Goal: Task Accomplishment & Management: Use online tool/utility

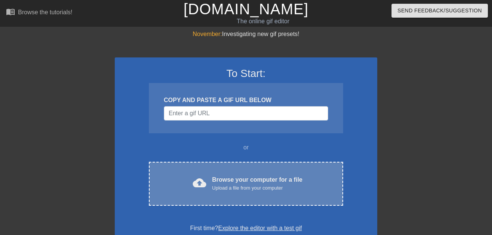
click at [250, 175] on div "Browse your computer for a file Upload a file from your computer" at bounding box center [257, 183] width 90 height 17
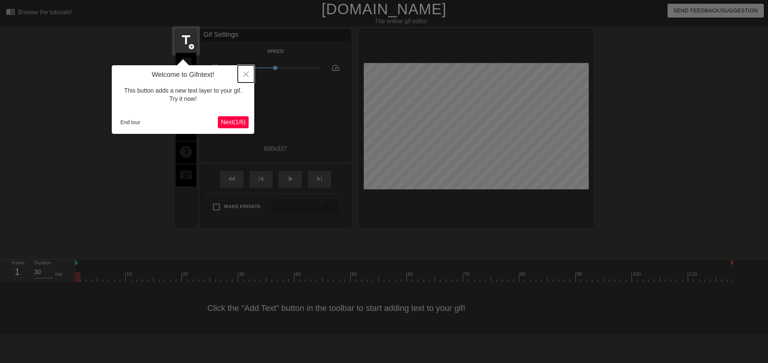
click at [242, 74] on button "Close" at bounding box center [246, 73] width 17 height 17
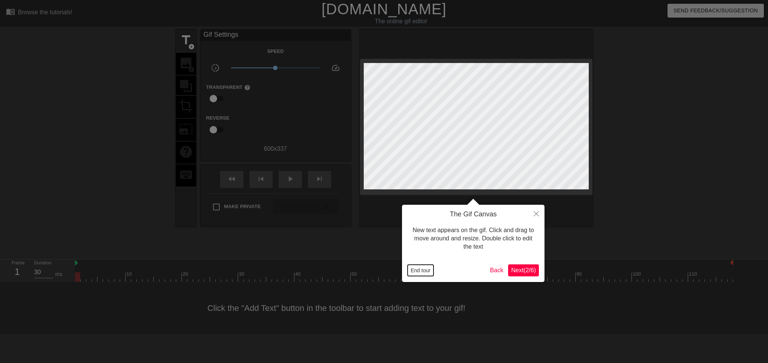
click at [418, 274] on button "End tour" at bounding box center [421, 270] width 26 height 11
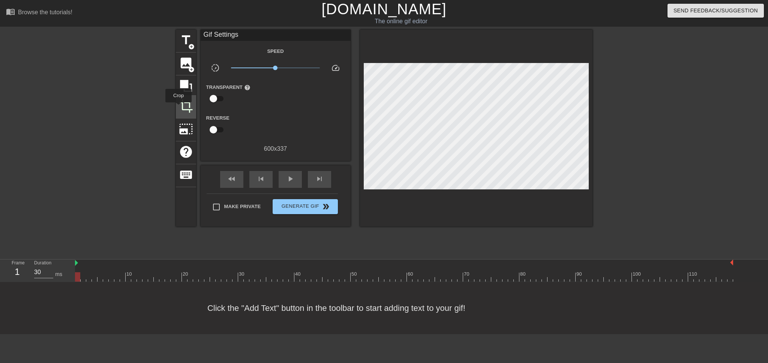
click at [179, 108] on span "crop" at bounding box center [186, 106] width 14 height 14
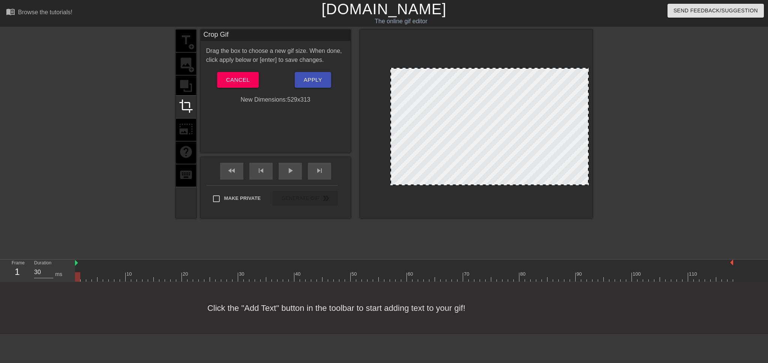
drag, startPoint x: 366, startPoint y: 61, endPoint x: 393, endPoint y: 70, distance: 28.1
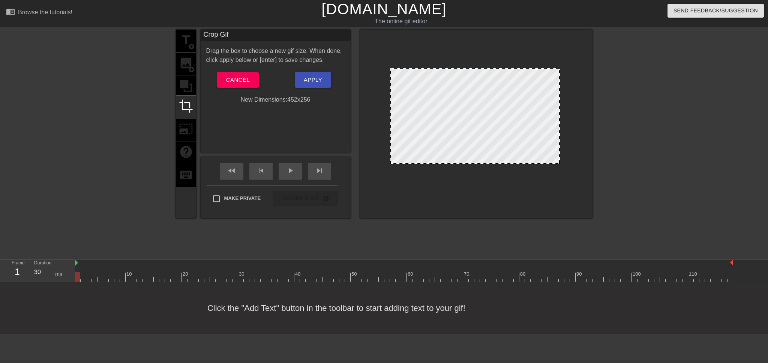
drag, startPoint x: 588, startPoint y: 185, endPoint x: 559, endPoint y: 163, distance: 35.9
click at [559, 163] on div at bounding box center [560, 163] width 8 height 8
click at [314, 79] on span "Apply" at bounding box center [313, 80] width 18 height 10
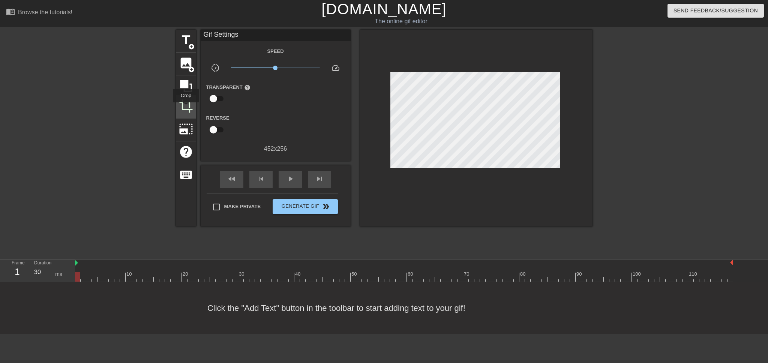
click at [186, 108] on span "crop" at bounding box center [186, 106] width 14 height 14
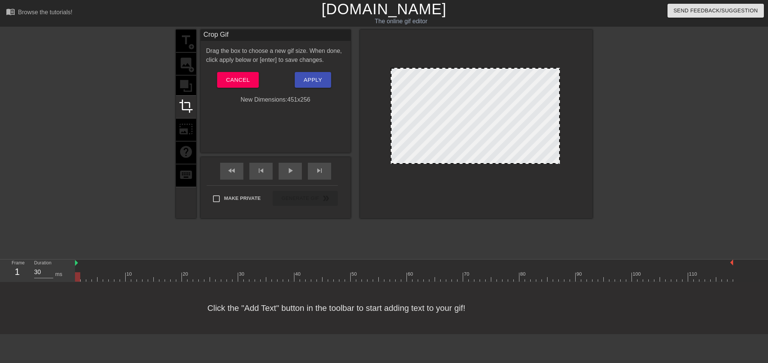
click at [390, 107] on div at bounding box center [392, 116] width 4 height 95
click at [306, 83] on span "Apply" at bounding box center [313, 80] width 18 height 10
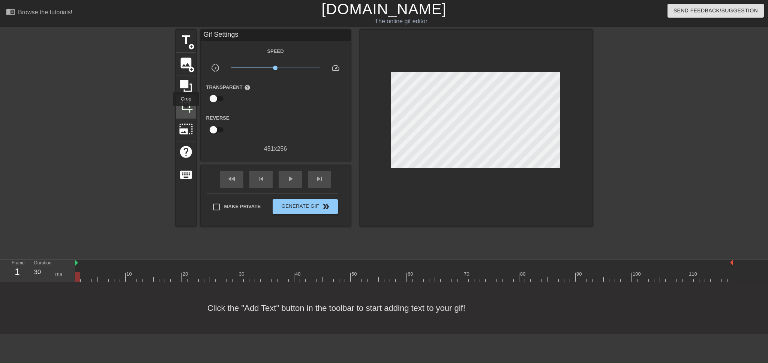
click at [186, 109] on span "crop" at bounding box center [186, 106] width 14 height 14
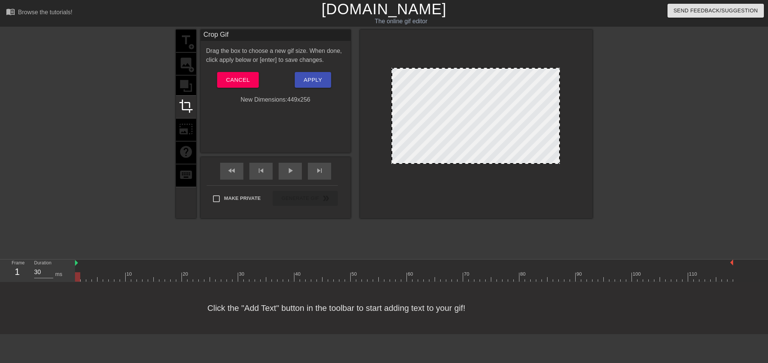
click at [390, 129] on div at bounding box center [476, 122] width 225 height 126
click at [309, 82] on span "Apply" at bounding box center [313, 80] width 18 height 10
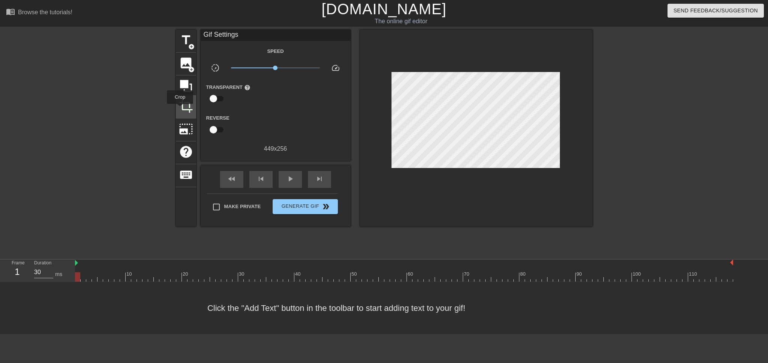
click at [182, 107] on span "crop" at bounding box center [186, 106] width 14 height 14
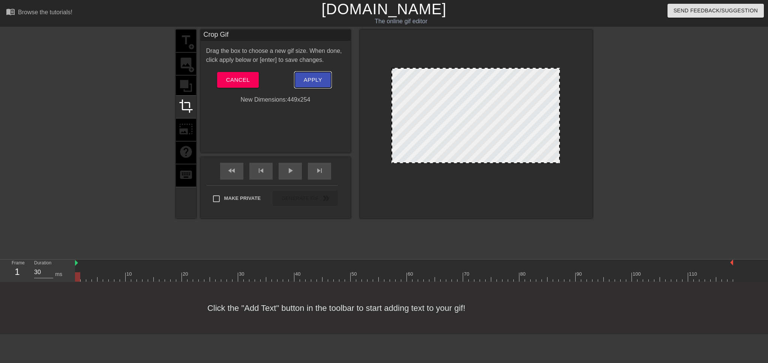
click at [320, 82] on span "Apply" at bounding box center [313, 80] width 18 height 10
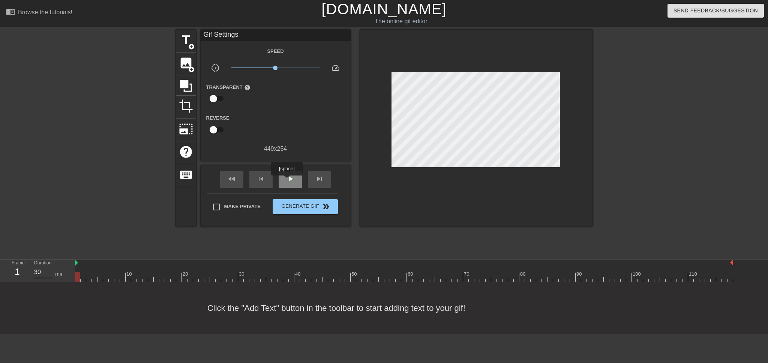
click at [286, 180] on span "play_arrow" at bounding box center [290, 178] width 9 height 9
click at [286, 180] on span "pause" at bounding box center [290, 178] width 9 height 9
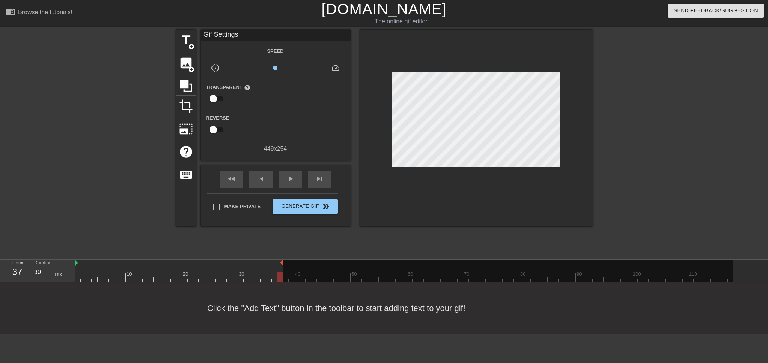
drag, startPoint x: 731, startPoint y: 261, endPoint x: 279, endPoint y: 275, distance: 452.2
click at [279, 275] on div "10 20 30 40 50 60 70 80 90 100 110" at bounding box center [404, 271] width 658 height 22
click at [297, 183] on div "play_arrow" at bounding box center [290, 179] width 23 height 17
click at [297, 183] on div "pause" at bounding box center [290, 179] width 23 height 17
click at [297, 183] on div "play_arrow" at bounding box center [290, 179] width 23 height 17
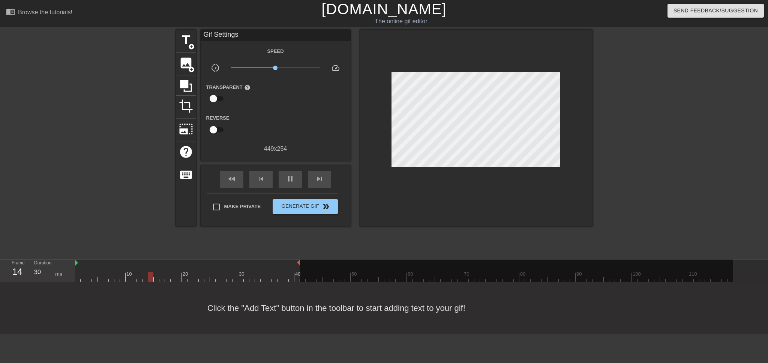
drag, startPoint x: 281, startPoint y: 264, endPoint x: 300, endPoint y: 262, distance: 18.8
click at [300, 262] on div "10 20 30 40 50 60 70 80 90 100 110" at bounding box center [404, 271] width 658 height 22
click at [283, 178] on div "pause" at bounding box center [290, 179] width 23 height 17
click at [306, 277] on div at bounding box center [516, 271] width 433 height 23
click at [300, 264] on div at bounding box center [516, 271] width 433 height 23
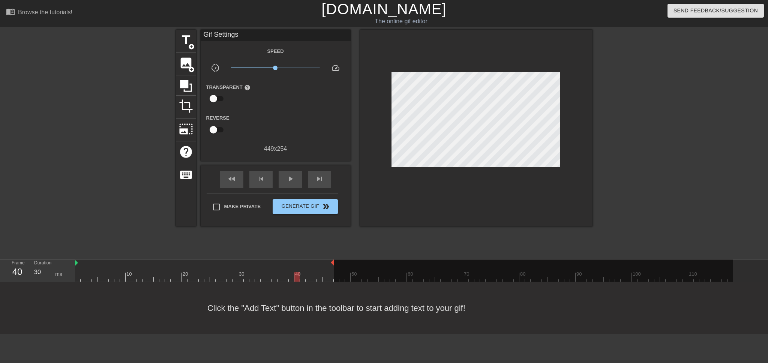
drag, startPoint x: 299, startPoint y: 264, endPoint x: 333, endPoint y: 263, distance: 34.5
drag, startPoint x: 303, startPoint y: 277, endPoint x: 324, endPoint y: 277, distance: 20.6
click at [324, 277] on div at bounding box center [404, 276] width 658 height 9
click at [290, 177] on span "play_arrow" at bounding box center [290, 178] width 9 height 9
type input "30"
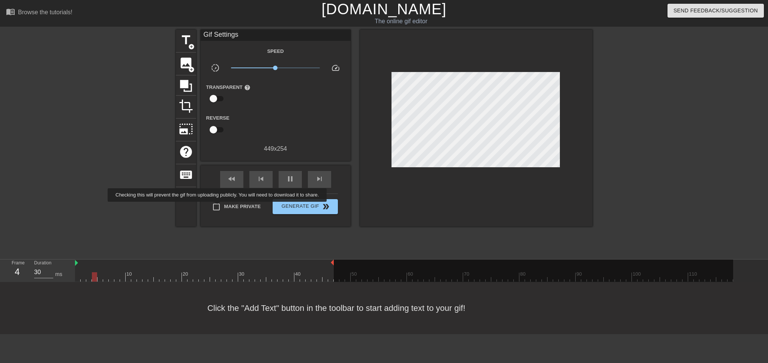
click at [219, 207] on input "Make Private" at bounding box center [217, 207] width 16 height 16
checkbox input "true"
type input "30"
click at [321, 207] on span "double_arrow" at bounding box center [325, 206] width 9 height 9
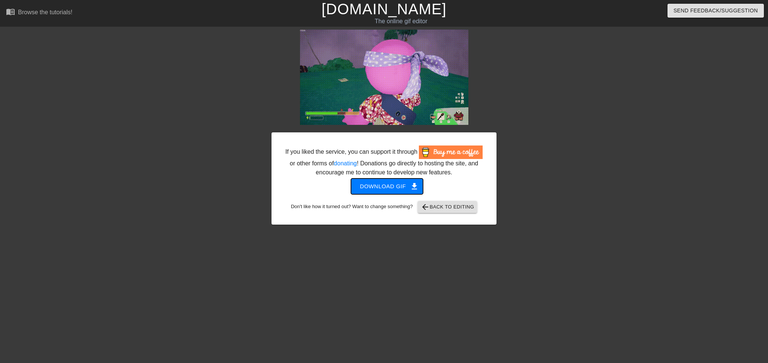
click at [407, 187] on span "Download gif get_app" at bounding box center [387, 187] width 54 height 10
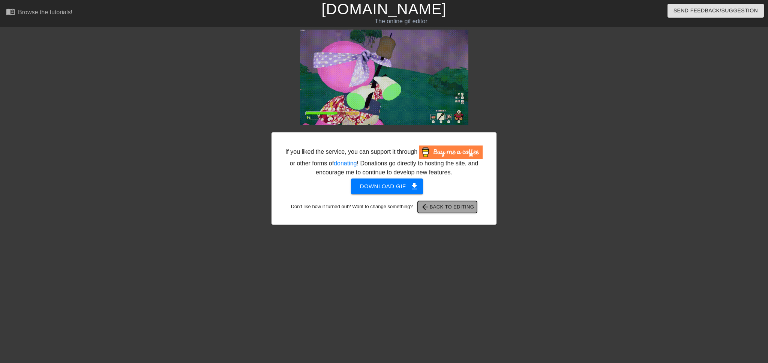
click at [451, 205] on span "arrow_back Back to Editing" at bounding box center [448, 207] width 54 height 9
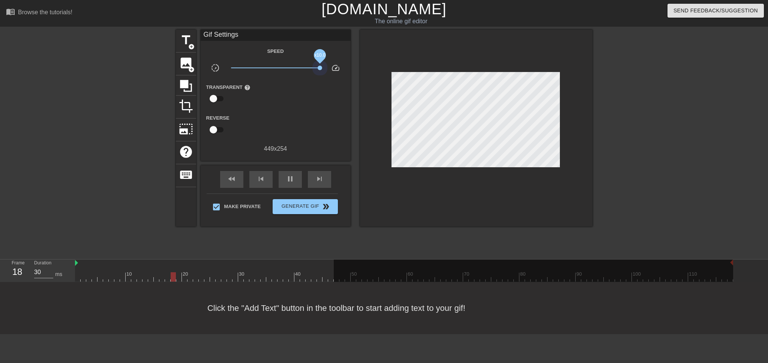
click at [389, 63] on div "title add_circle image add_circle crop photo_size_select_large help keyboard Gi…" at bounding box center [384, 128] width 417 height 197
drag, startPoint x: 320, startPoint y: 69, endPoint x: 276, endPoint y: 68, distance: 43.9
click at [276, 68] on span "x1.01" at bounding box center [275, 68] width 5 height 5
click at [185, 37] on span "title" at bounding box center [186, 40] width 14 height 14
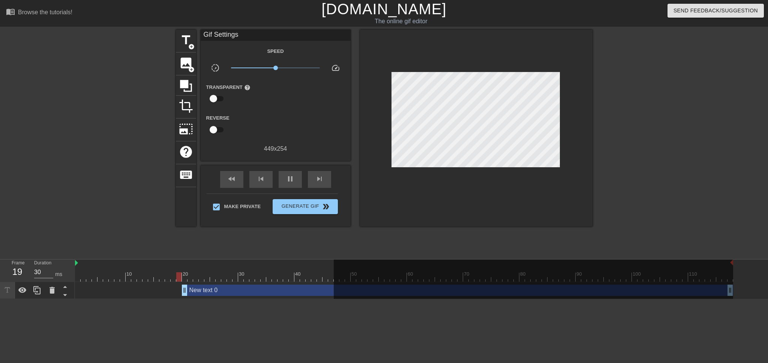
drag, startPoint x: 234, startPoint y: 297, endPoint x: 197, endPoint y: 291, distance: 38.4
click at [197, 291] on div "New text 0 drag_handle drag_handle" at bounding box center [404, 290] width 658 height 17
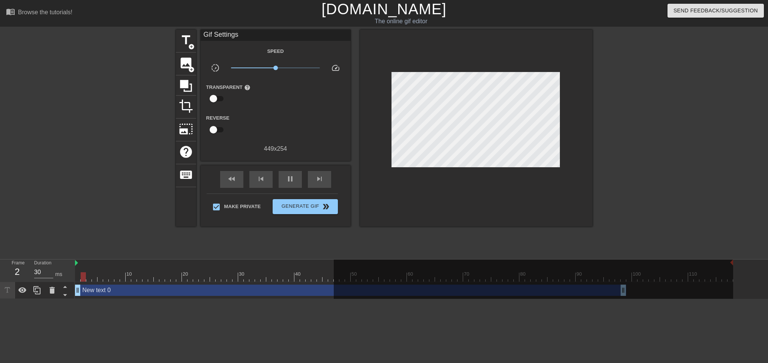
drag, startPoint x: 294, startPoint y: 290, endPoint x: 167, endPoint y: 290, distance: 126.8
click at [167, 290] on div "New text 0 drag_handle drag_handle" at bounding box center [350, 290] width 551 height 11
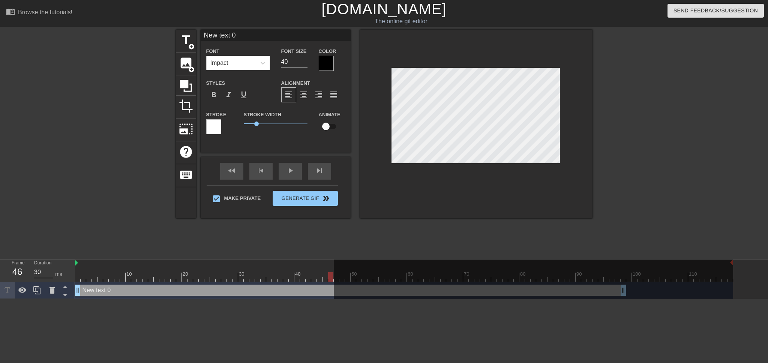
click at [627, 291] on div at bounding box center [533, 280] width 399 height 41
click at [624, 293] on div at bounding box center [533, 280] width 399 height 41
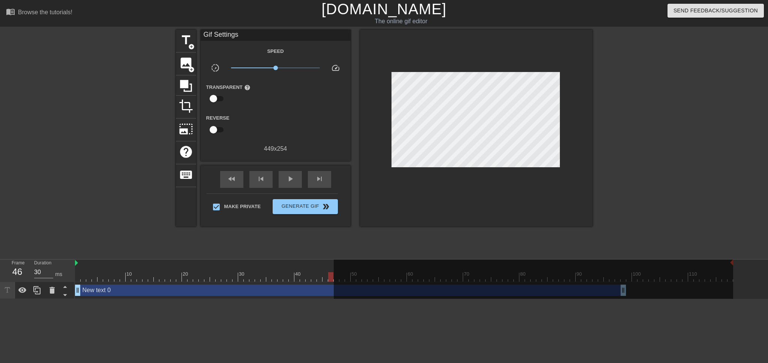
click at [291, 169] on div "fast_rewind skip_previous play_arrow skip_next" at bounding box center [276, 179] width 122 height 28
click at [286, 180] on span "play_arrow" at bounding box center [290, 178] width 9 height 9
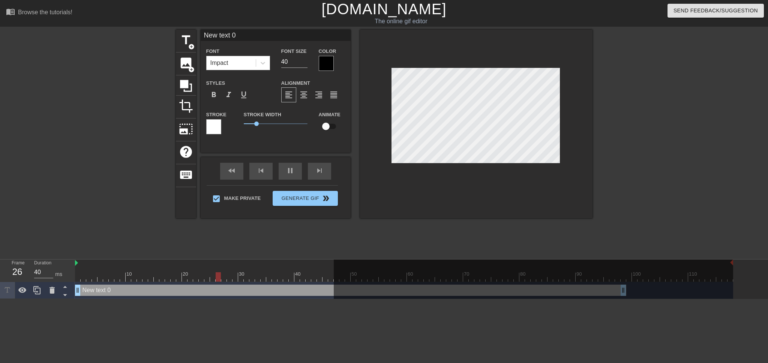
scroll to position [1, 2]
type input "40"
type input "q"
type textarea "q"
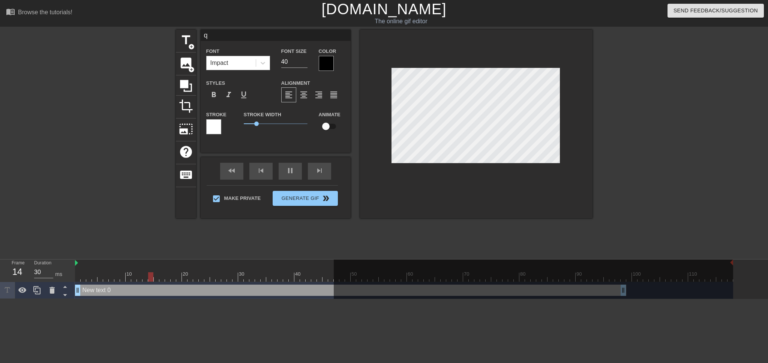
type input "40"
type textarea "qn"
type input "qn"
type input "30"
type input "q"
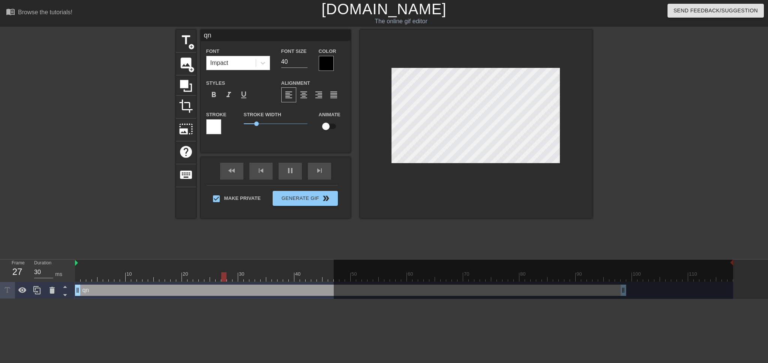
type textarea "q"
type input "40"
type input "30"
type input "q"
type textarea "q"
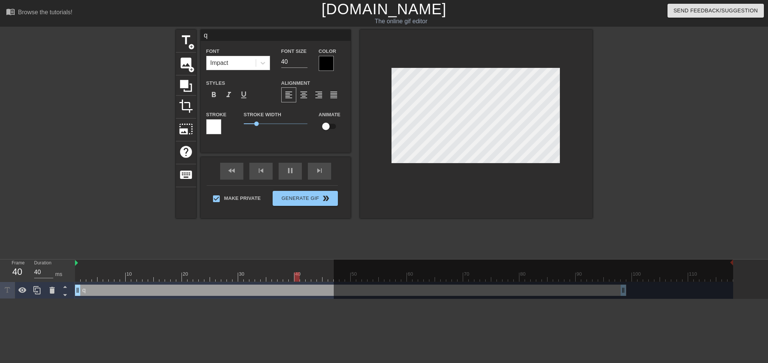
type input "30"
type input "qn"
type textarea "qn"
type input "30"
type input "qn1"
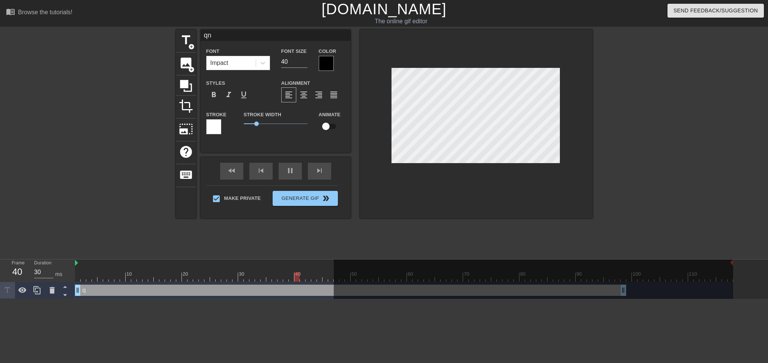
type textarea "qn1"
type input "40"
type input "qn"
type textarea "qn"
type input "30"
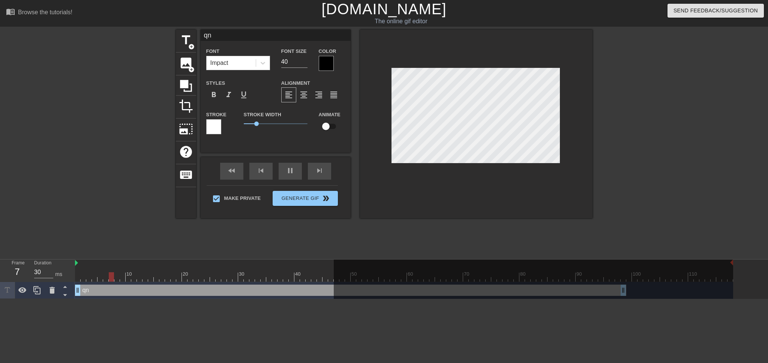
type input "q"
type textarea "q"
type input "40"
type input "30"
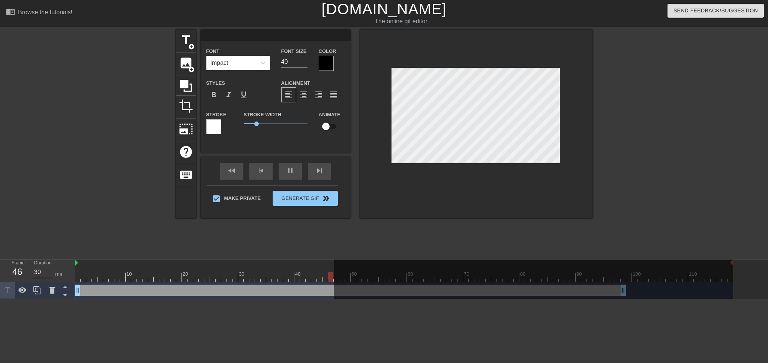
type input "手"
type textarea "手"
type input "30"
type input "打"
type textarea "打"
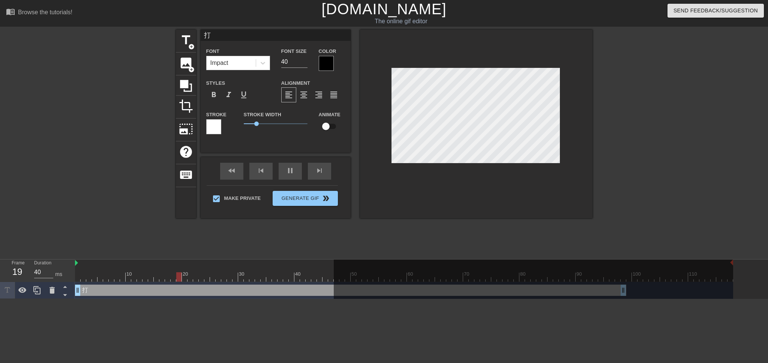
type input "30"
type input "打手"
type textarea "打手"
type input "30"
type input "打素"
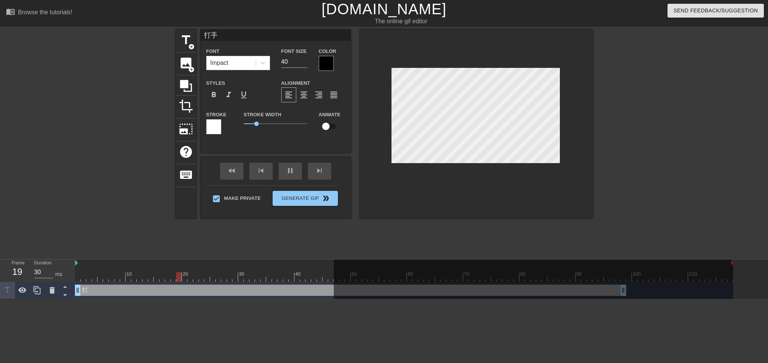
type textarea "打素"
type input "30"
type input "打撚"
type textarea "打撚"
type input "40"
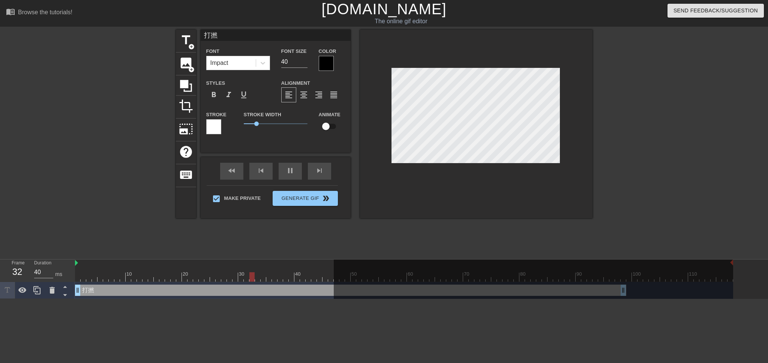
type input "打撚水"
type textarea "打撚水"
type input "30"
type input "打撚汙"
type textarea "打撚汙"
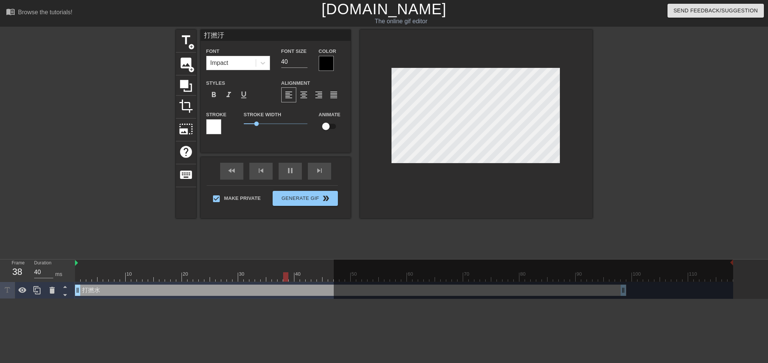
scroll to position [0, 2]
type input "30"
type input "打撚柒"
type textarea "打撚柒"
type input "40"
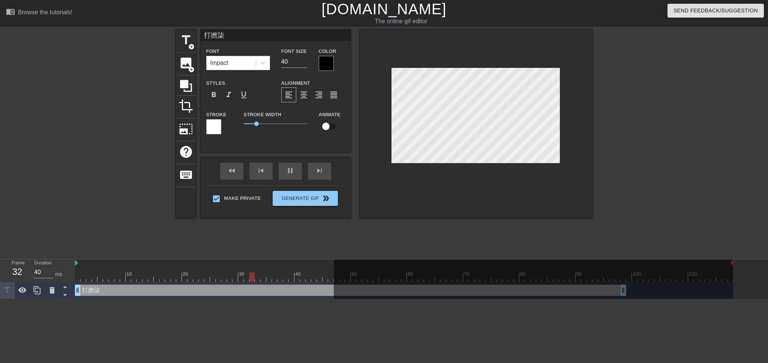
type input "打[DEMOGRAPHIC_DATA]人"
type textarea "打[DEMOGRAPHIC_DATA]人"
type input "30"
type textarea "打撚柒伙"
type input "40"
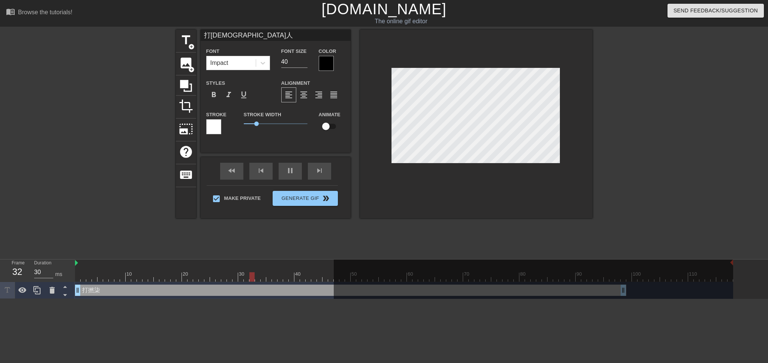
type input "打撚柒伙"
type input "40"
type input "打撚柒你"
type textarea "打撚柒你"
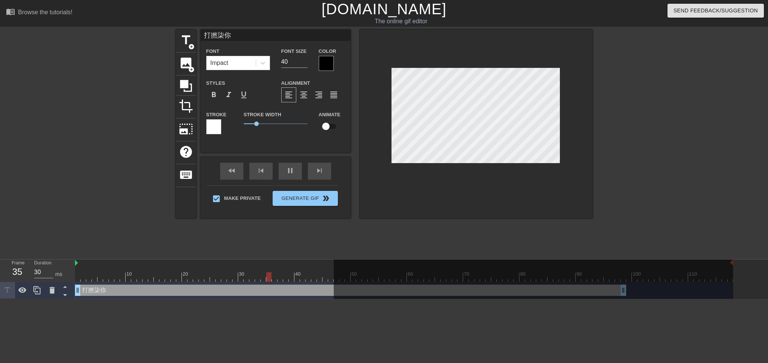
type input "40"
type textarea "打撚柒你"
click at [320, 67] on div at bounding box center [326, 63] width 15 height 15
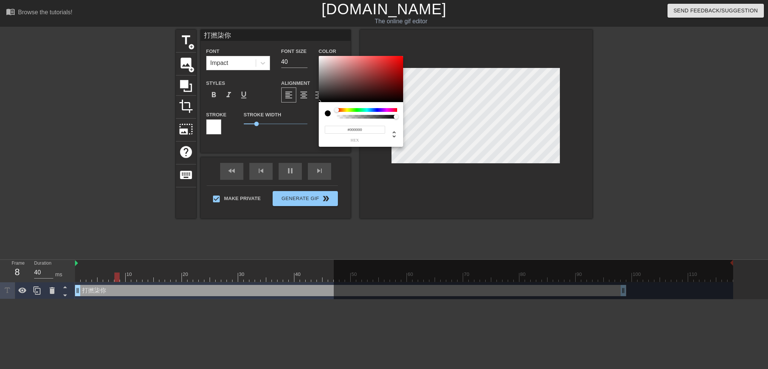
type input "30"
type input "#474040"
type input "40"
type input "#5E5757"
type input "30"
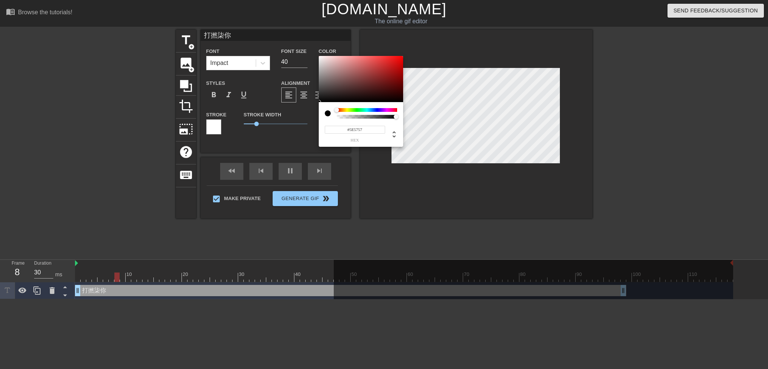
type input "#8B8686"
type input "40"
type input "#A49F9F"
type input "30"
type input "#C3C0C0"
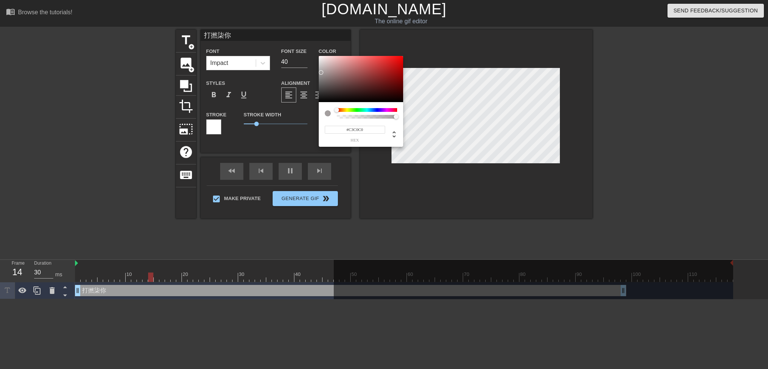
type input "40"
type input "#D14646"
type input "30"
type input "#E6E6E6"
type input "40"
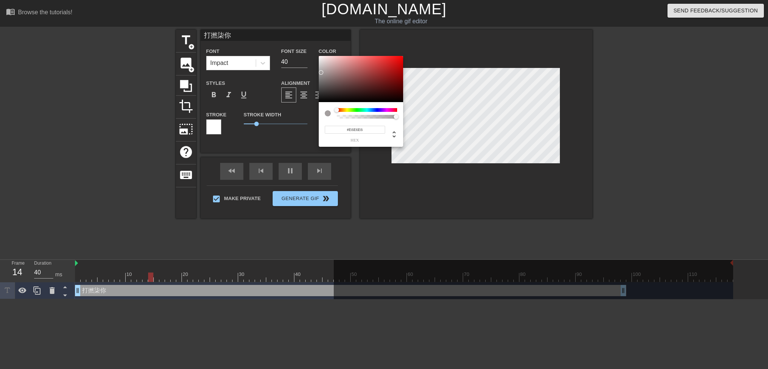
type input "#F2F2F2"
type input "30"
type input "#FFFFFF"
drag, startPoint x: 326, startPoint y: 88, endPoint x: 317, endPoint y: 48, distance: 41.5
click at [317, 48] on div "#FFFFFF hex" at bounding box center [384, 184] width 768 height 369
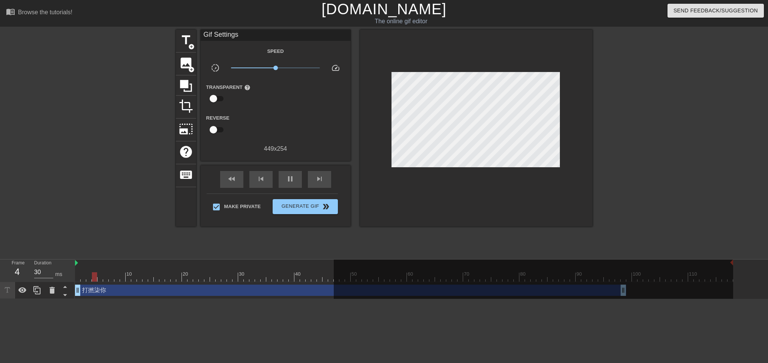
click at [650, 168] on div at bounding box center [658, 142] width 113 height 225
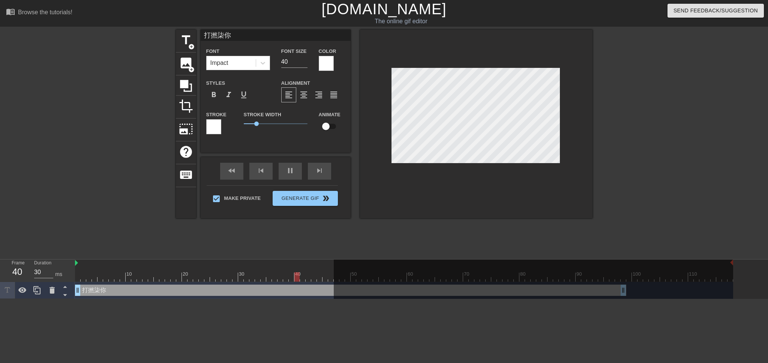
click at [659, 147] on div at bounding box center [658, 142] width 113 height 225
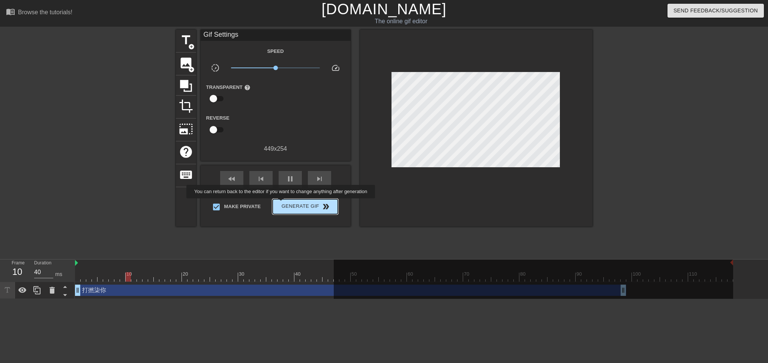
type input "30"
click at [282, 204] on span "Generate Gif double_arrow" at bounding box center [305, 206] width 59 height 9
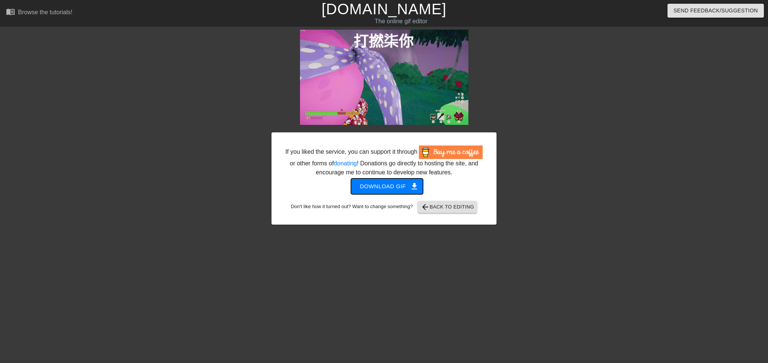
click at [394, 189] on span "Download gif get_app" at bounding box center [387, 187] width 54 height 10
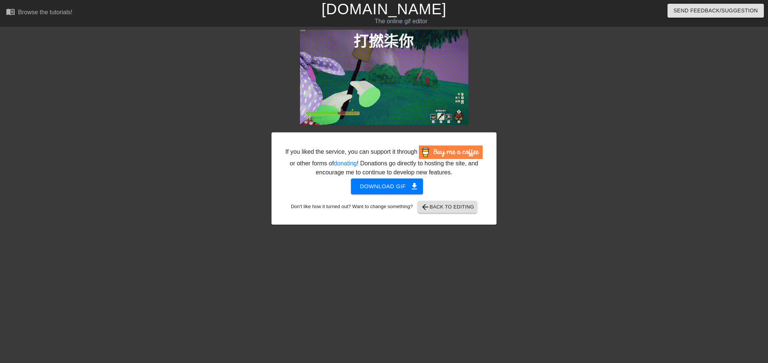
click at [374, 15] on link "[DOMAIN_NAME]" at bounding box center [383, 9] width 125 height 17
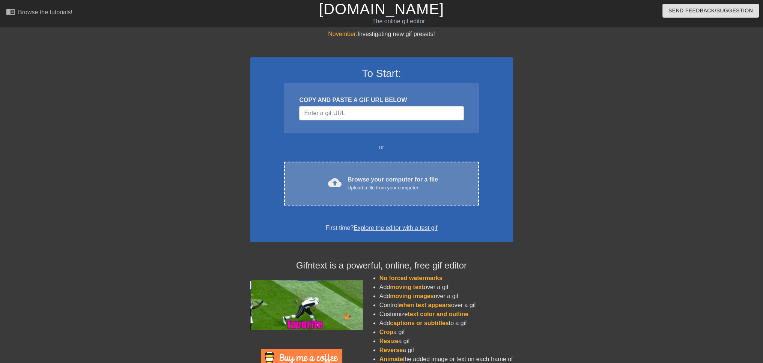
click at [342, 171] on div "cloud_upload Browse your computer for a file Upload a file from your computer C…" at bounding box center [381, 184] width 194 height 44
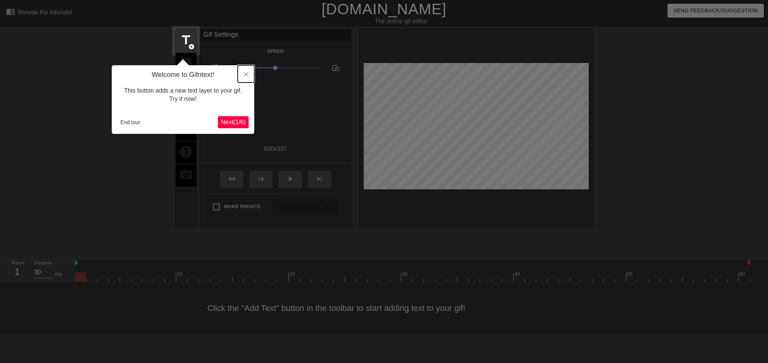
click at [247, 77] on icon "Close" at bounding box center [245, 74] width 5 height 5
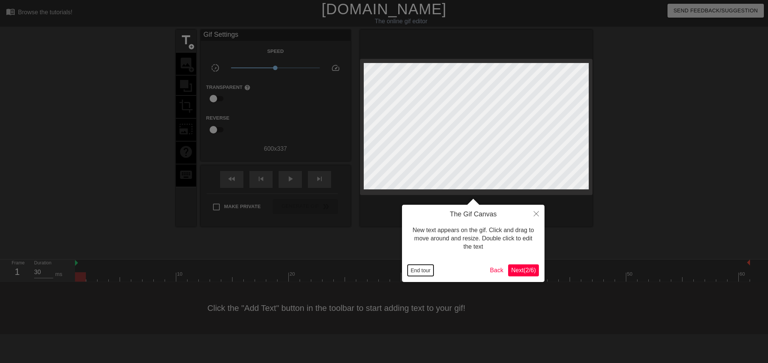
click at [414, 270] on button "End tour" at bounding box center [421, 270] width 26 height 11
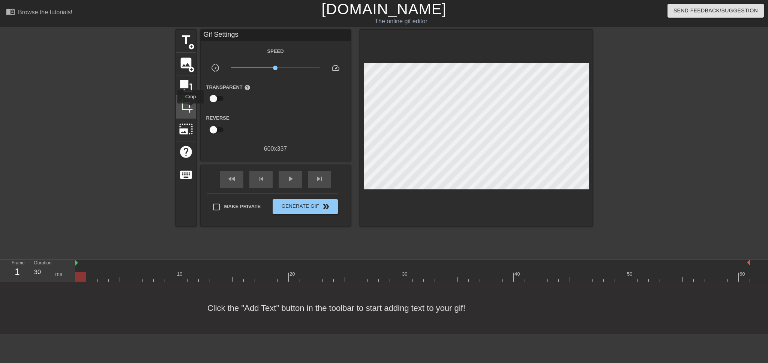
click at [191, 109] on span "crop" at bounding box center [186, 106] width 14 height 14
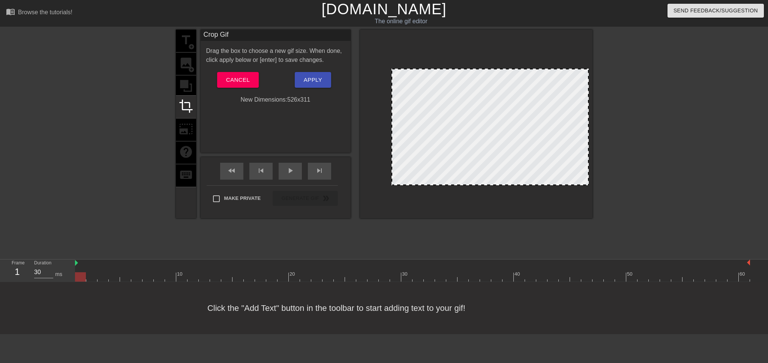
drag, startPoint x: 365, startPoint y: 59, endPoint x: 393, endPoint y: 69, distance: 29.4
click at [393, 69] on div at bounding box center [393, 70] width 8 height 8
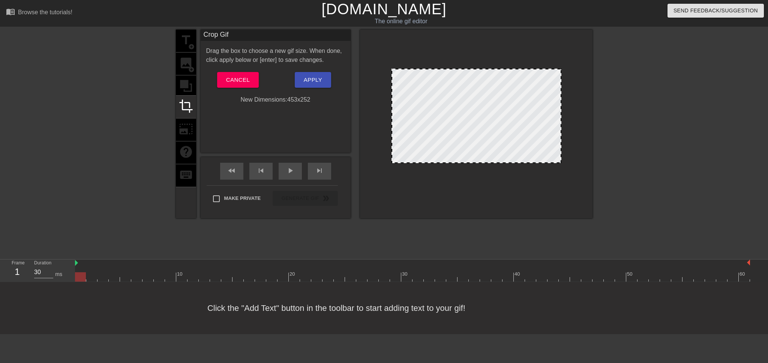
drag, startPoint x: 587, startPoint y: 185, endPoint x: 559, endPoint y: 162, distance: 35.2
click at [559, 162] on div at bounding box center [561, 163] width 8 height 8
click at [592, 146] on div at bounding box center [476, 124] width 233 height 189
click at [632, 140] on div at bounding box center [658, 142] width 113 height 225
click at [317, 77] on span "Apply" at bounding box center [313, 80] width 18 height 10
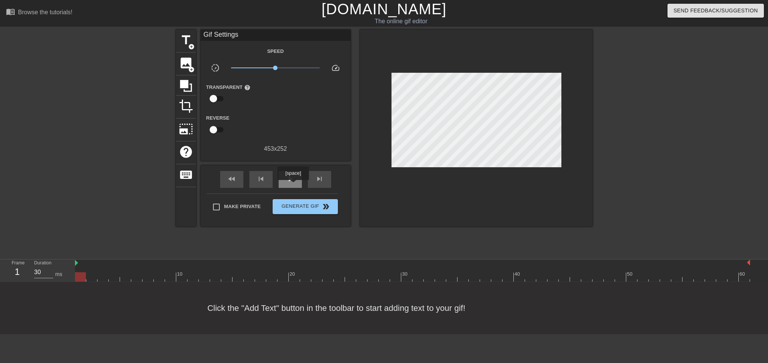
click at [289, 180] on span "play_arrow" at bounding box center [290, 178] width 9 height 9
click at [289, 180] on span "pause" at bounding box center [290, 178] width 9 height 9
type input "30"
drag, startPoint x: 744, startPoint y: 275, endPoint x: 79, endPoint y: 255, distance: 665.7
click at [79, 255] on div "menu_book Browse the tutorials! Gifntext.com The online gif editor Send Feedbac…" at bounding box center [384, 167] width 768 height 334
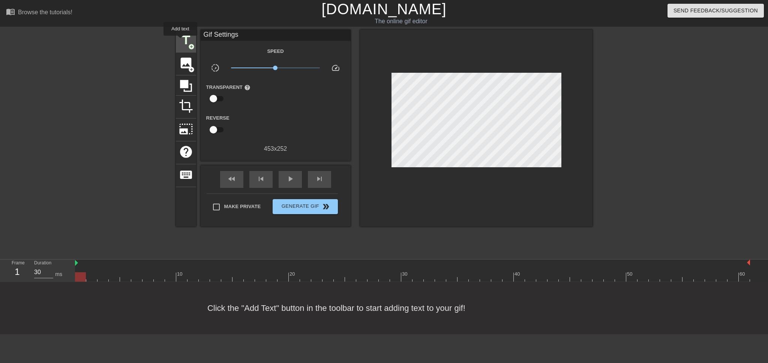
click at [180, 41] on span "title" at bounding box center [186, 40] width 14 height 14
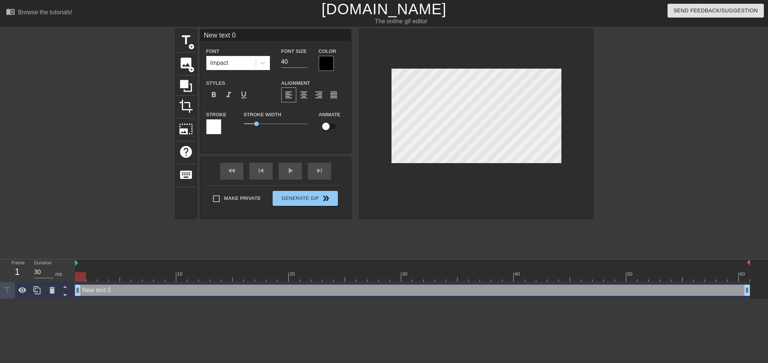
scroll to position [1, 1]
type input "手"
type textarea "手"
type input "打"
type textarea "打"
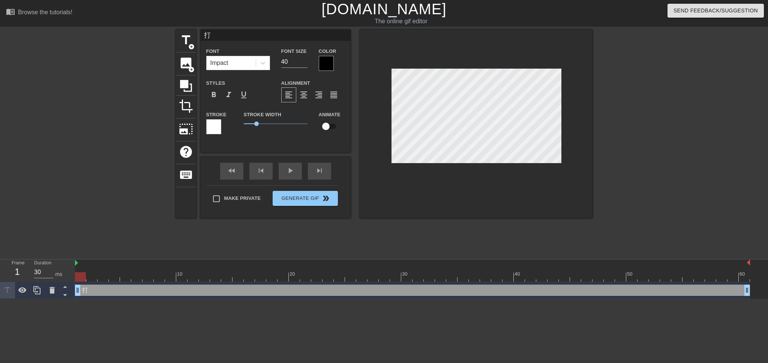
type input "打竹"
type textarea "打竹"
type input "打凡"
type textarea "打凡"
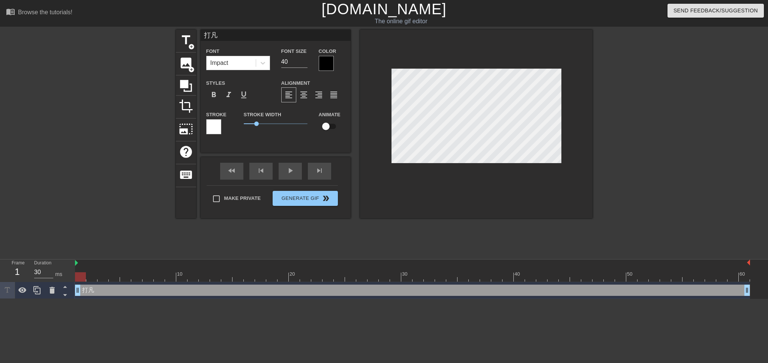
type input "打我"
type textarea "打我"
type input "打我口"
type textarea "打我口"
type input "打我呂"
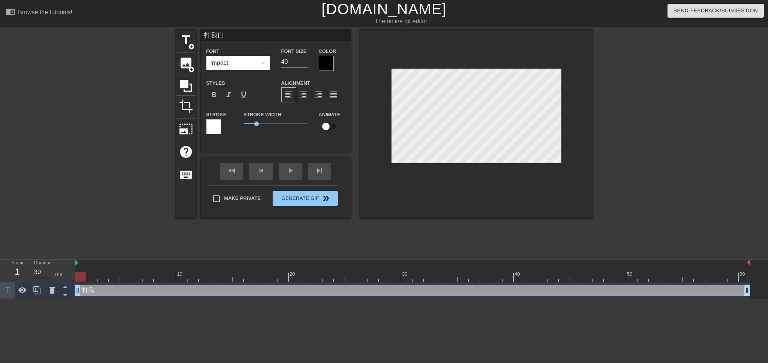
type textarea "打我呂"
type input "打我啊"
type textarea "打我啊"
type input "打我啊竹"
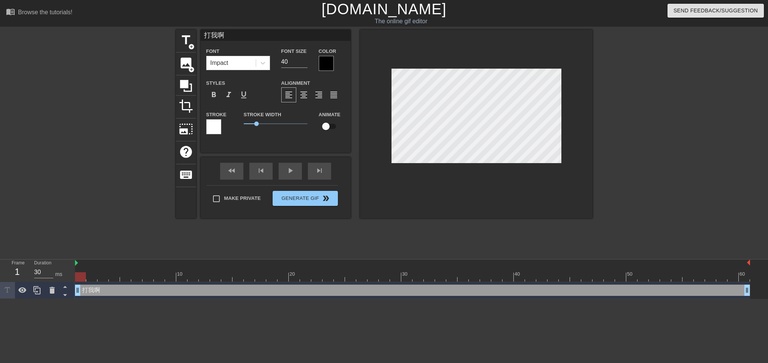
type textarea "打我啊竹"
type input "打我啊氐"
type textarea "打我啊氐"
type input "打我啊翻"
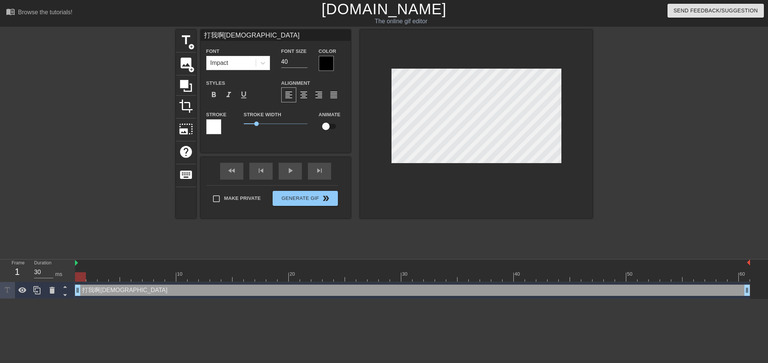
type textarea "打我啊翻"
type input "打我啊"
type textarea "打我啊"
type input "打我啊竹"
type textarea "打我啊竹"
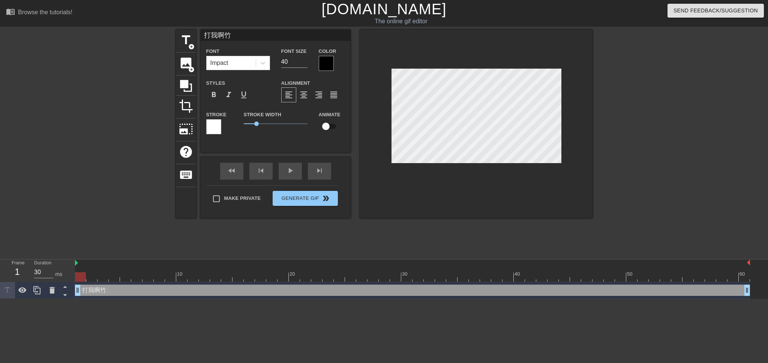
type input "打我啊氐"
type textarea "打我啊氐"
type input "打我啊笨"
type textarea "打我啊笨"
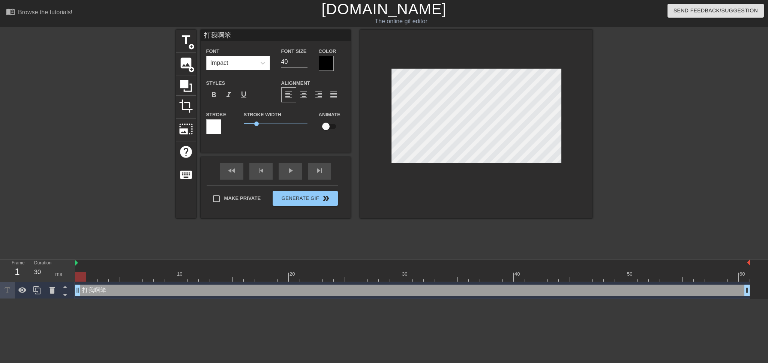
click at [322, 62] on div at bounding box center [326, 63] width 15 height 15
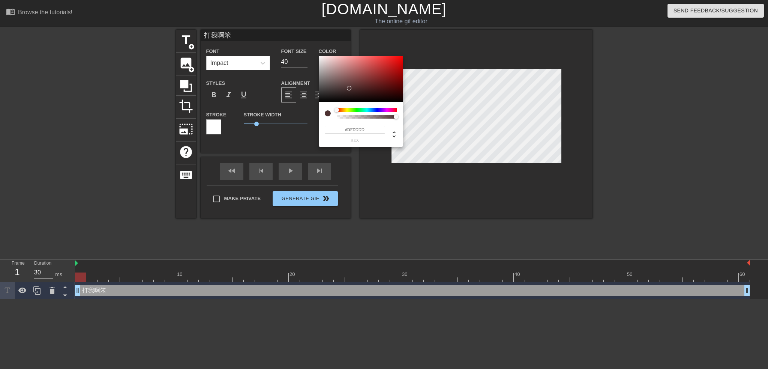
type input "#FFFFFF"
drag, startPoint x: 349, startPoint y: 87, endPoint x: 303, endPoint y: 46, distance: 61.9
click at [303, 46] on div "#FFFFFF hex" at bounding box center [384, 184] width 768 height 369
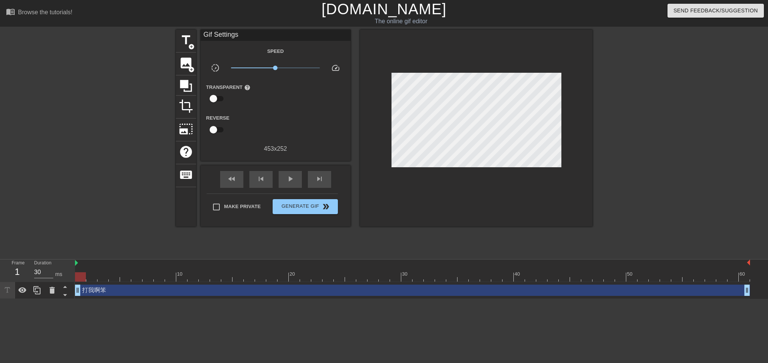
click at [677, 141] on div at bounding box center [658, 142] width 113 height 225
click at [297, 170] on div "fast_rewind skip_previous play_arrow skip_next" at bounding box center [276, 179] width 122 height 28
click at [286, 175] on span "play_arrow" at bounding box center [290, 178] width 9 height 9
drag, startPoint x: 76, startPoint y: 263, endPoint x: 146, endPoint y: 261, distance: 69.8
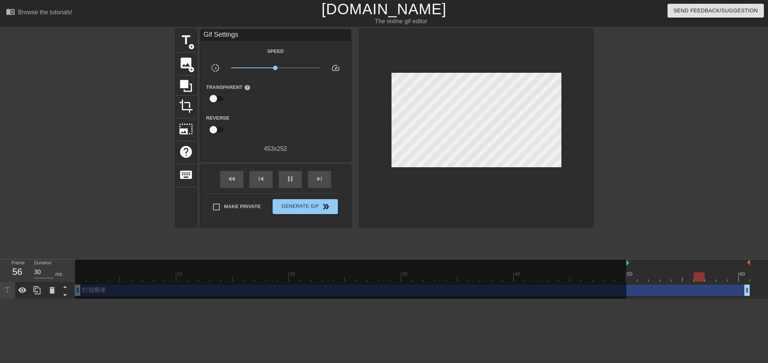
drag, startPoint x: 143, startPoint y: 263, endPoint x: 626, endPoint y: 281, distance: 483.9
click at [626, 281] on div "10 20 30 40 50 60" at bounding box center [412, 271] width 675 height 22
type input "40"
click at [232, 207] on span "Make Private" at bounding box center [242, 207] width 37 height 8
click at [224, 207] on input "Make Private" at bounding box center [217, 207] width 16 height 16
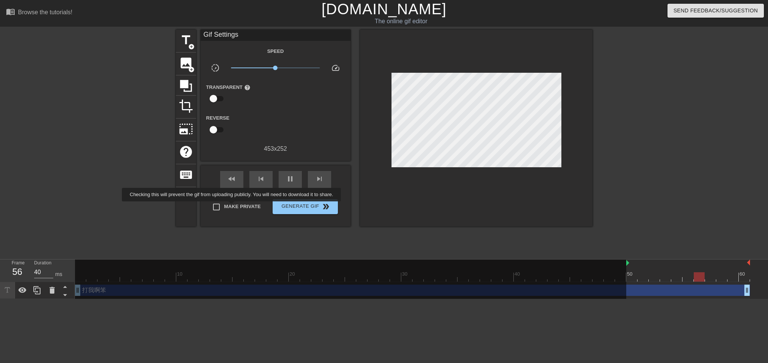
checkbox input "true"
type input "40"
click at [308, 208] on span "Generate Gif double_arrow" at bounding box center [305, 206] width 59 height 9
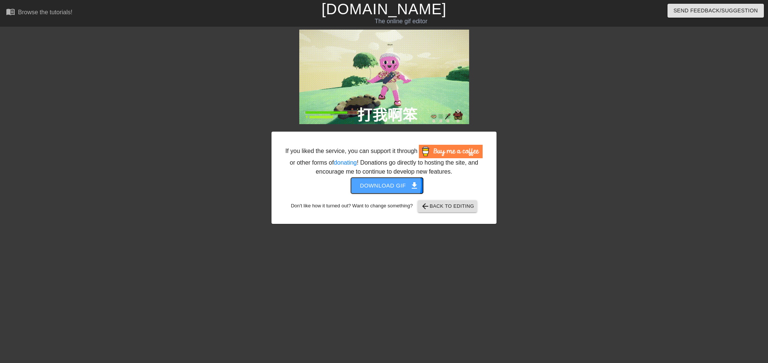
click at [385, 185] on span "Download gif get_app" at bounding box center [387, 186] width 54 height 10
click at [451, 210] on span "arrow_back Back to Editing" at bounding box center [448, 206] width 54 height 9
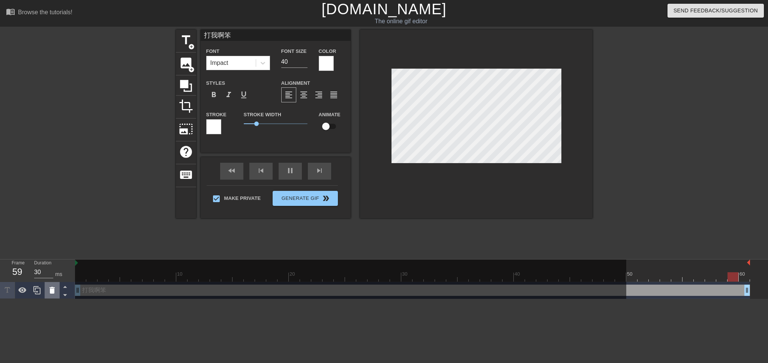
click at [52, 291] on icon at bounding box center [52, 290] width 5 height 7
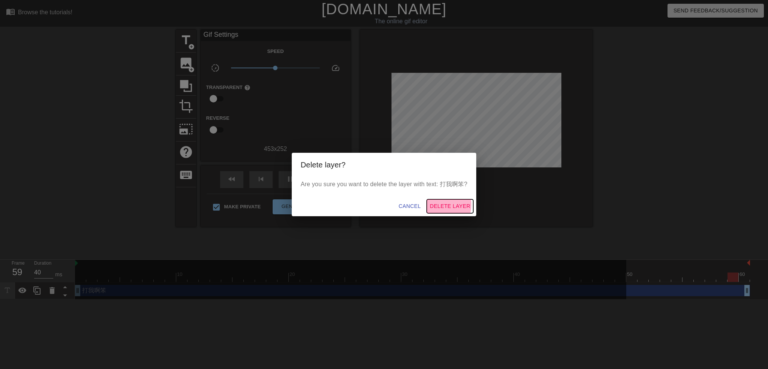
click at [442, 204] on span "Delete Layer" at bounding box center [450, 205] width 41 height 9
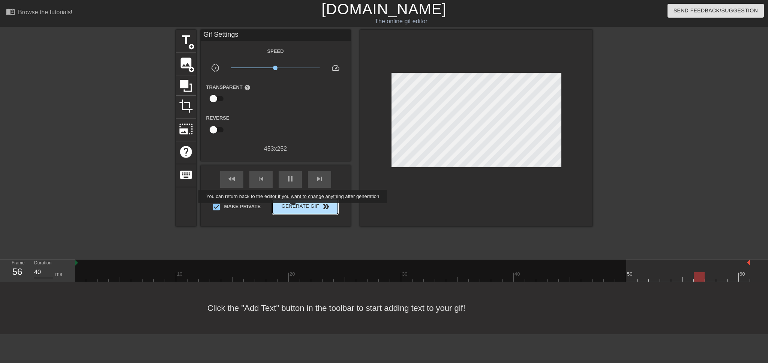
type input "30"
click at [291, 210] on span "Generate Gif double_arrow" at bounding box center [305, 206] width 59 height 9
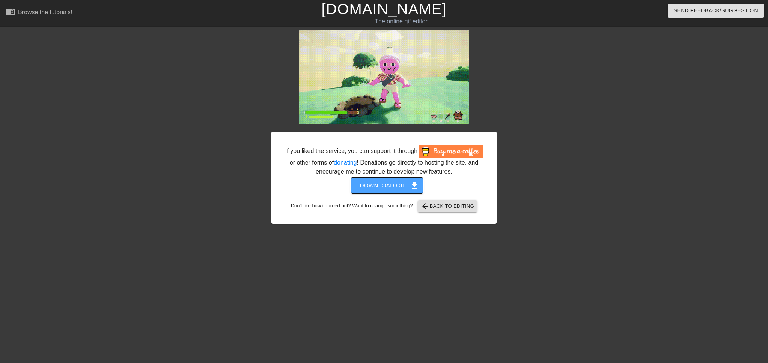
click at [401, 187] on span "Download gif get_app" at bounding box center [387, 186] width 54 height 10
click at [459, 258] on html "menu_book Browse the tutorials! Gifntext.com The online gif editor Send Feedbac…" at bounding box center [384, 129] width 768 height 258
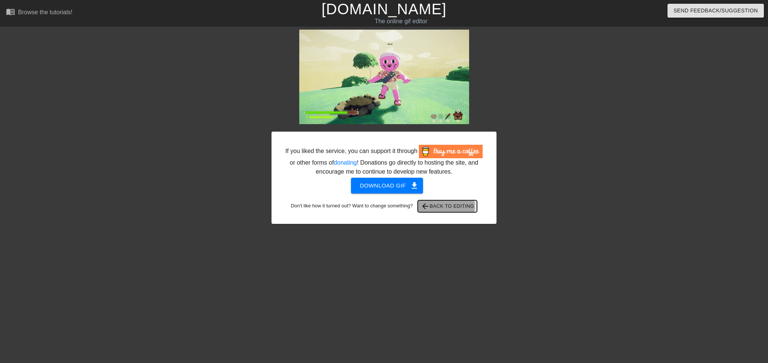
click at [436, 206] on span "arrow_back Back to Editing" at bounding box center [448, 206] width 54 height 9
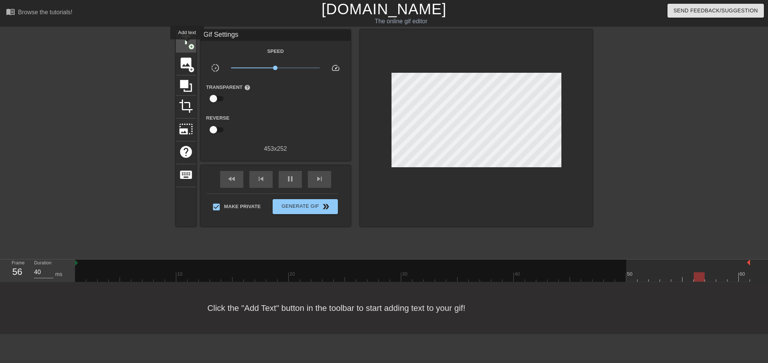
click at [187, 45] on span "title" at bounding box center [186, 40] width 14 height 14
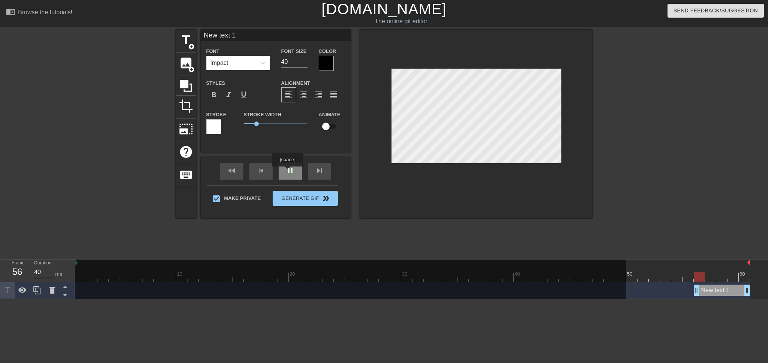
click at [287, 172] on div "pause" at bounding box center [290, 171] width 23 height 17
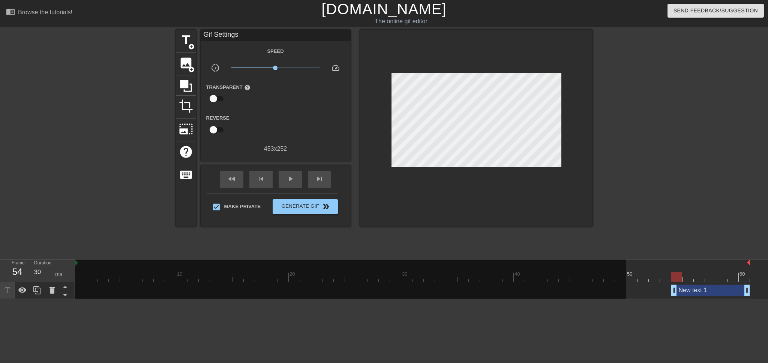
type input "40"
drag, startPoint x: 696, startPoint y: 291, endPoint x: 628, endPoint y: 296, distance: 68.8
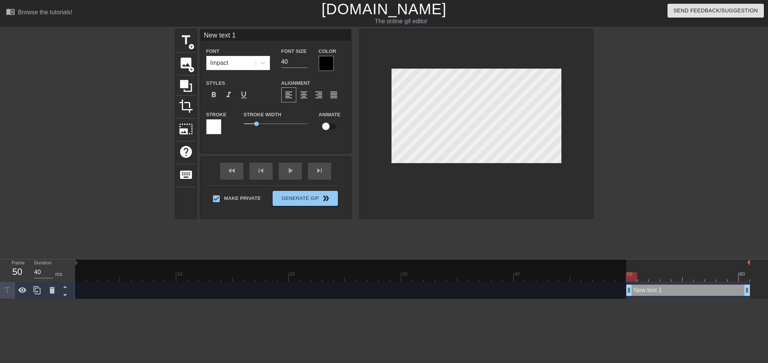
type input "跳哇!"
type textarea "跳哇!"
click at [324, 66] on div at bounding box center [326, 63] width 15 height 15
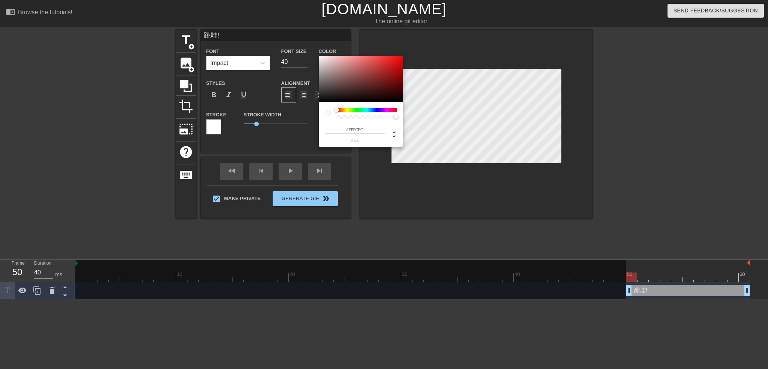
type input "#FFFFFF"
drag, startPoint x: 336, startPoint y: 61, endPoint x: 317, endPoint y: 46, distance: 24.6
click at [317, 46] on div "#FFFFFF hex" at bounding box center [384, 184] width 768 height 369
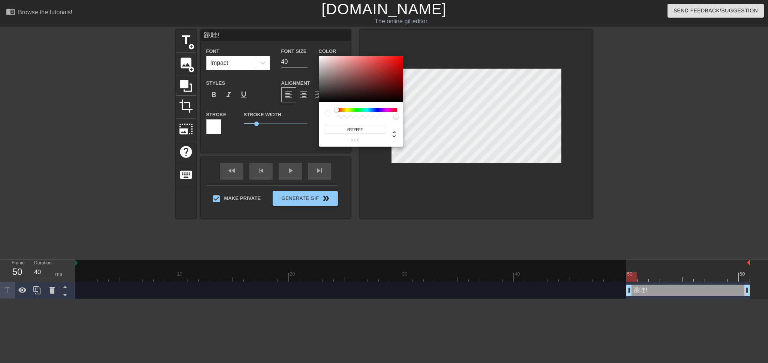
drag, startPoint x: 768, startPoint y: 136, endPoint x: 760, endPoint y: 136, distance: 8.3
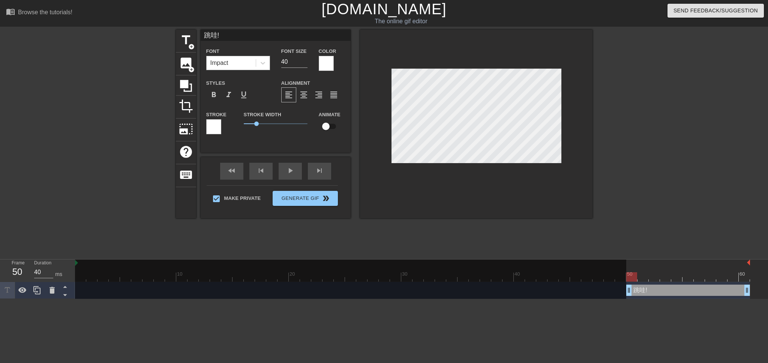
click at [244, 64] on div "Impact" at bounding box center [231, 63] width 49 height 14
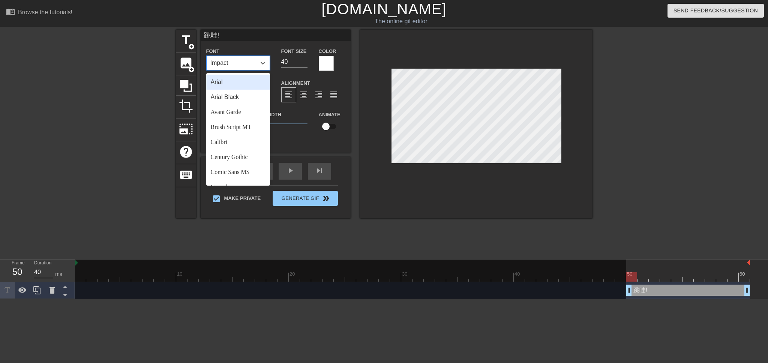
click at [239, 79] on div "Arial" at bounding box center [238, 82] width 64 height 15
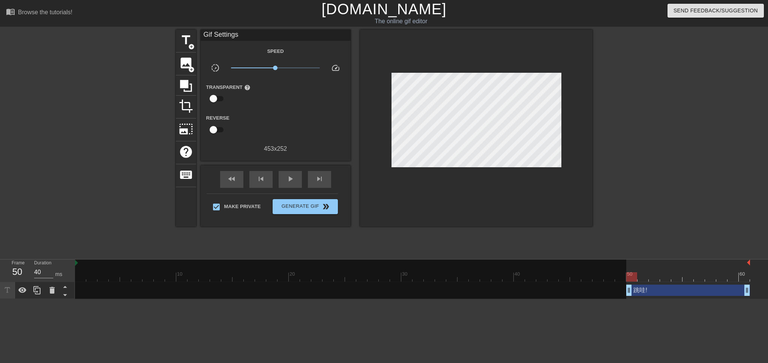
click at [658, 183] on div at bounding box center [658, 142] width 113 height 225
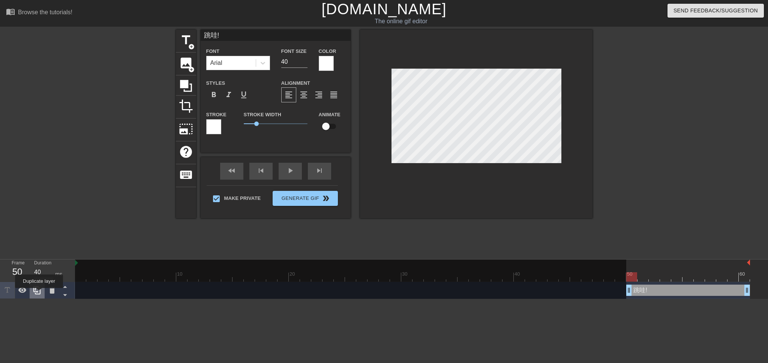
click at [39, 293] on icon at bounding box center [37, 290] width 9 height 9
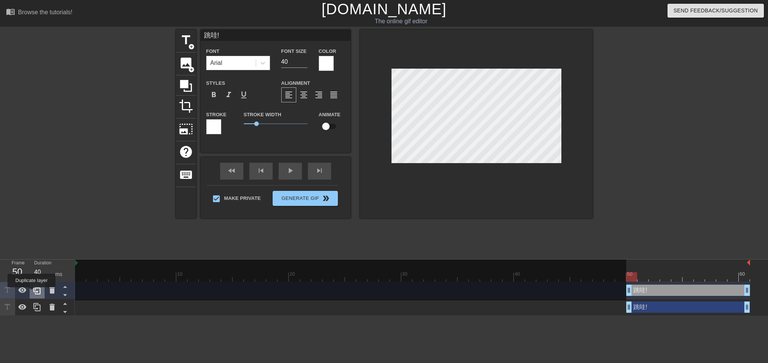
click at [32, 293] on div at bounding box center [37, 290] width 15 height 17
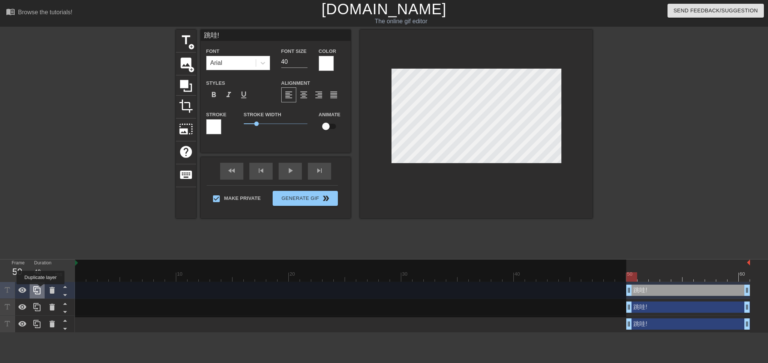
click at [41, 290] on icon at bounding box center [36, 290] width 7 height 8
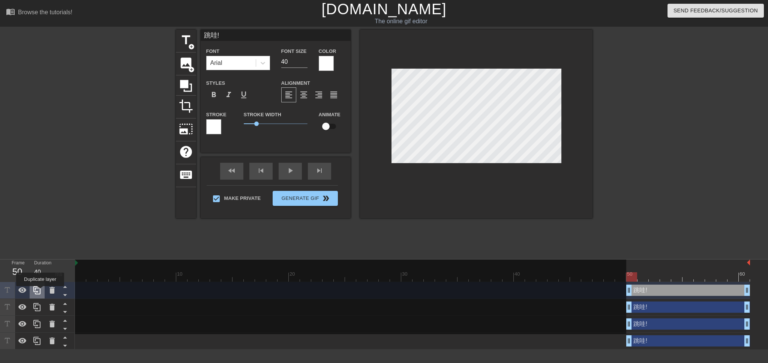
click at [40, 291] on icon at bounding box center [36, 290] width 7 height 8
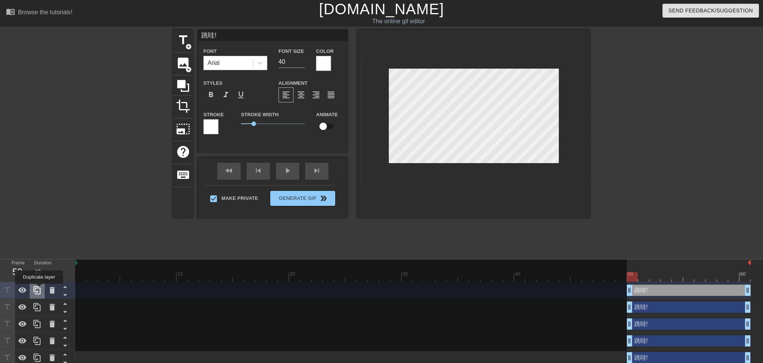
click at [39, 289] on icon at bounding box center [37, 290] width 9 height 9
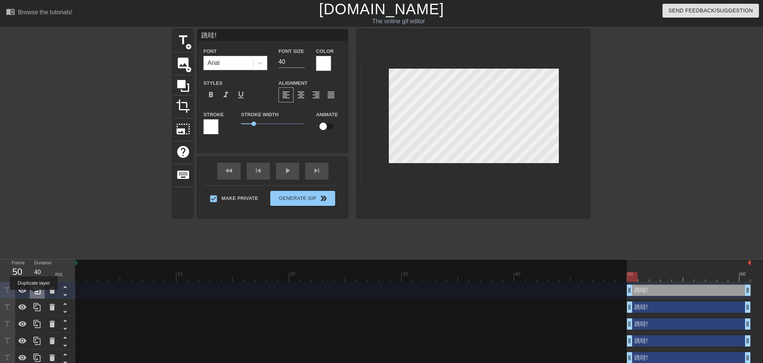
click at [34, 295] on icon at bounding box center [37, 290] width 9 height 9
click at [35, 297] on div at bounding box center [37, 290] width 15 height 17
click at [452, 225] on div "title add_circle image add_circle crop photo_size_select_large help keyboard 跳哇…" at bounding box center [381, 142] width 417 height 225
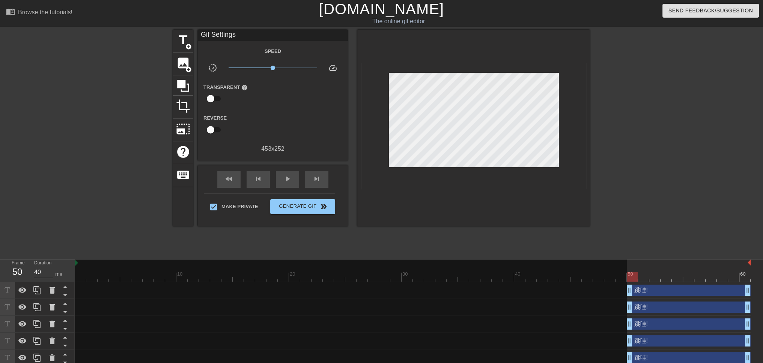
drag, startPoint x: 683, startPoint y: 121, endPoint x: 629, endPoint y: 159, distance: 66.6
click at [683, 121] on div at bounding box center [655, 142] width 113 height 225
click at [650, 111] on div at bounding box center [655, 142] width 113 height 225
click at [305, 212] on button "Generate Gif double_arrow" at bounding box center [302, 206] width 65 height 15
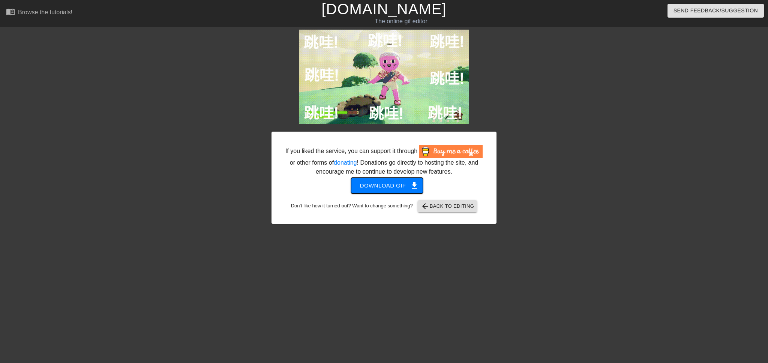
click at [387, 190] on span "Download gif get_app" at bounding box center [387, 186] width 54 height 10
